Goal: Task Accomplishment & Management: Manage account settings

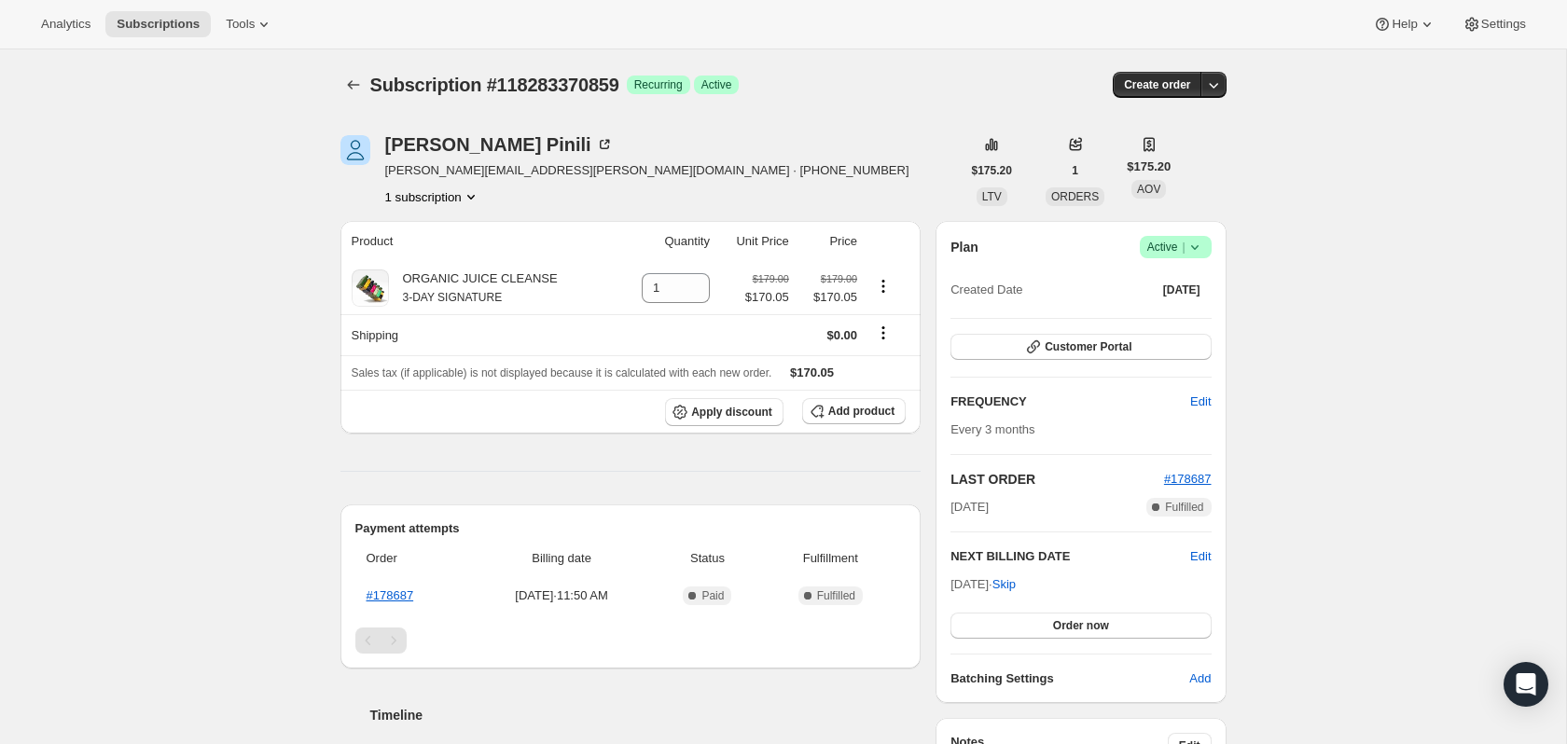
click at [1199, 248] on icon at bounding box center [1194, 247] width 19 height 19
click at [1205, 245] on span "Success Active |" at bounding box center [1176, 247] width 72 height 22
click at [1016, 580] on span "Skip" at bounding box center [1003, 584] width 23 height 19
click at [1191, 244] on icon at bounding box center [1194, 247] width 19 height 19
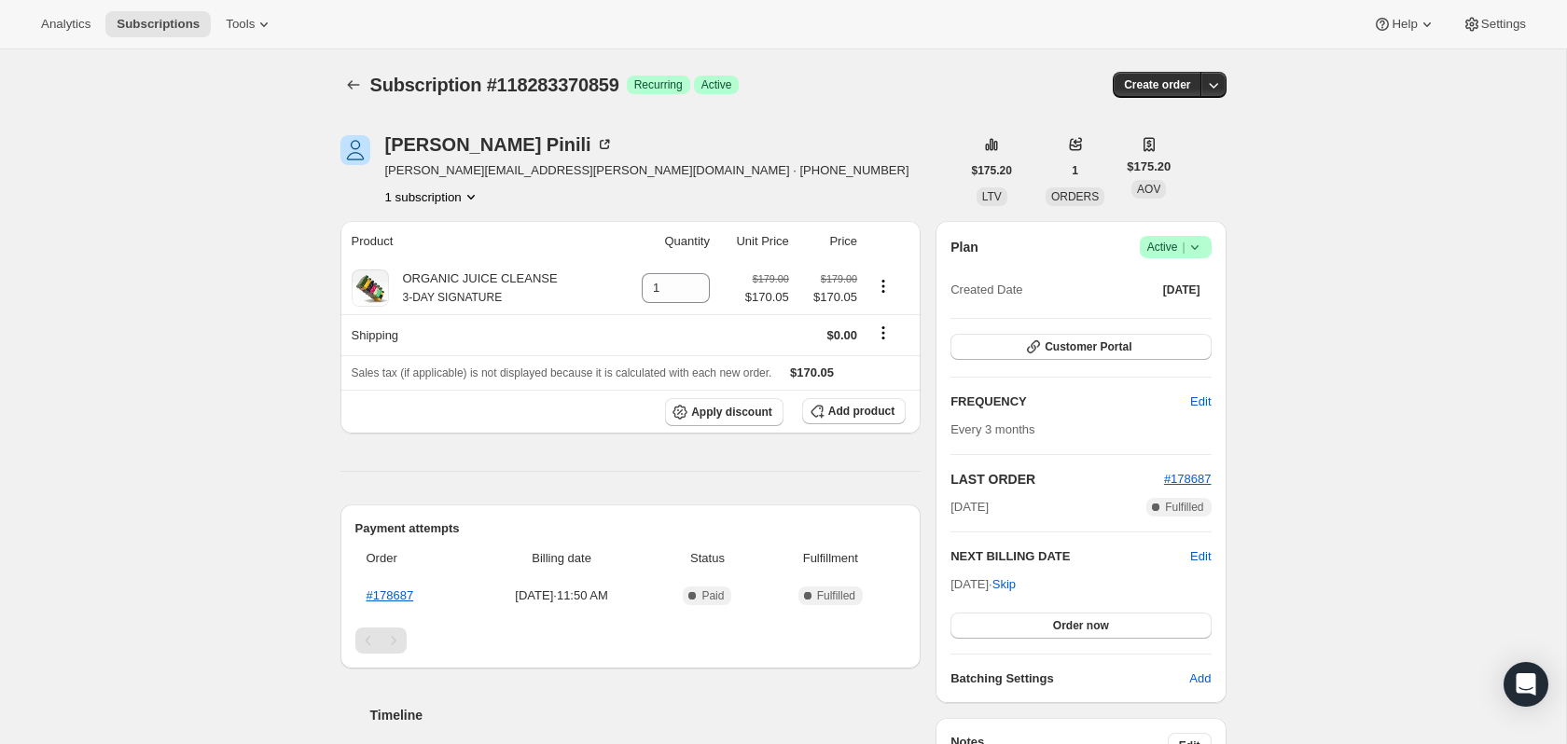
click at [1191, 244] on icon at bounding box center [1194, 247] width 19 height 19
click at [1176, 282] on span "Pause subscription" at bounding box center [1167, 284] width 103 height 14
